Goal: Find specific page/section: Find specific page/section

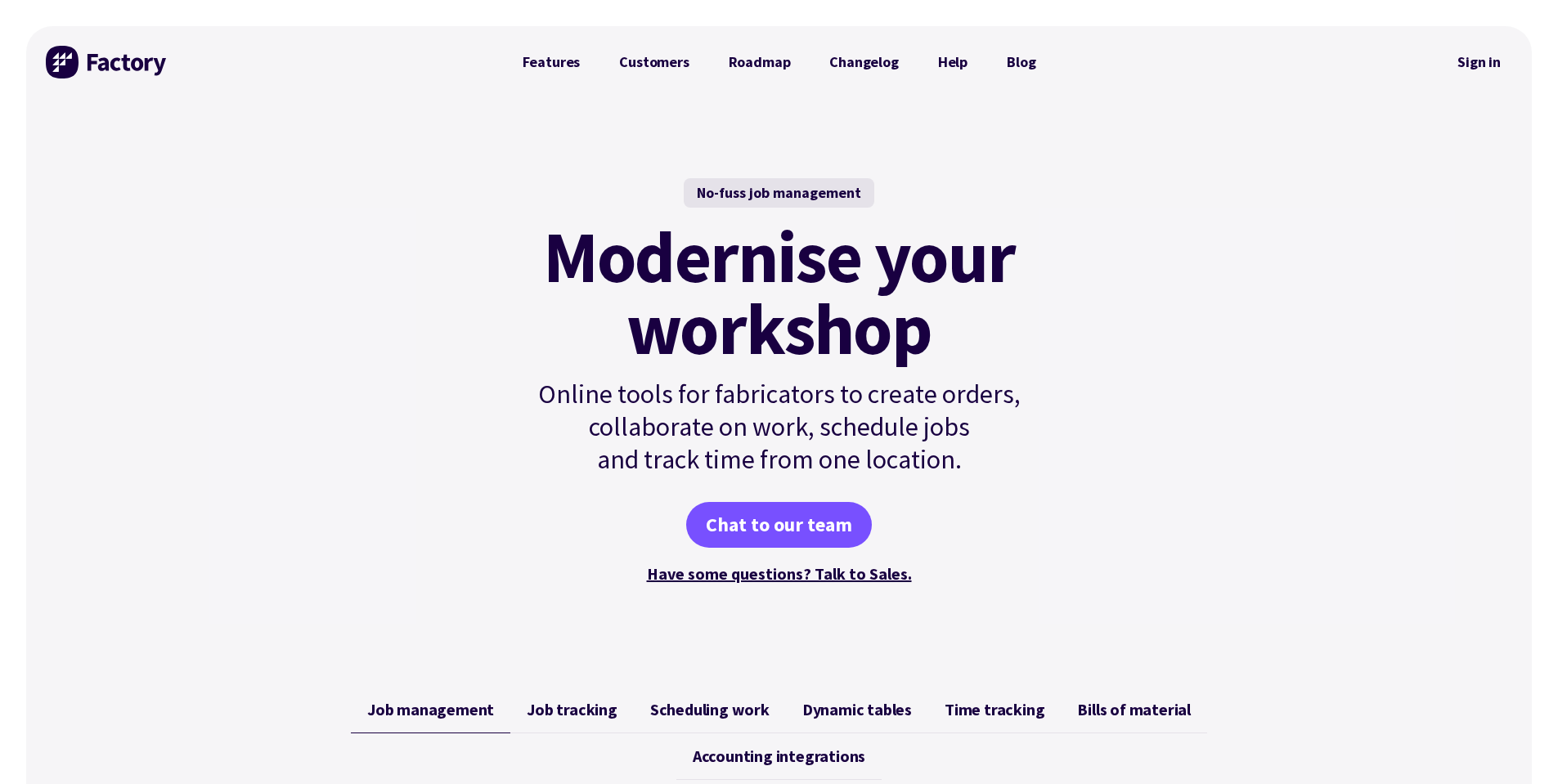
click at [1306, 363] on div "No-fuss job management Modernise your workshop Online tools for fabricators to …" at bounding box center [779, 382] width 1506 height 569
click at [1296, 235] on div "No-fuss job management Modernise your workshop Online tools for fabricators to …" at bounding box center [779, 382] width 1506 height 569
click at [1481, 56] on link "Sign in" at bounding box center [1478, 62] width 66 height 37
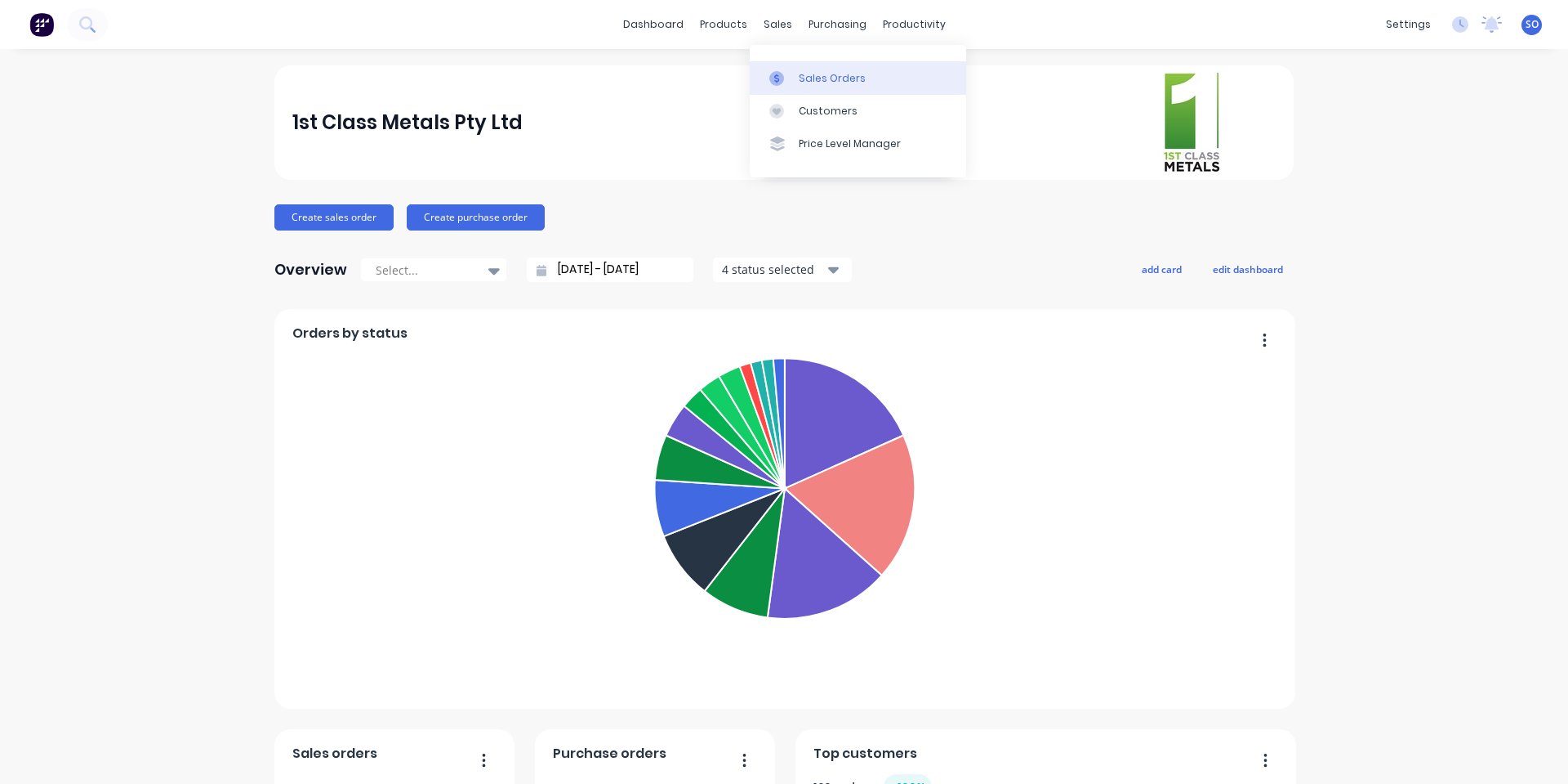
click at [800, 71] on div "Sales Orders" at bounding box center [832, 78] width 67 height 15
